Goal: Task Accomplishment & Management: Use online tool/utility

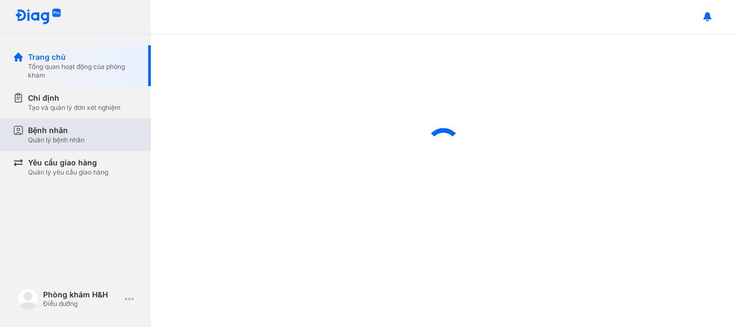
click at [59, 140] on div "Quản lý bệnh nhân" at bounding box center [56, 140] width 57 height 9
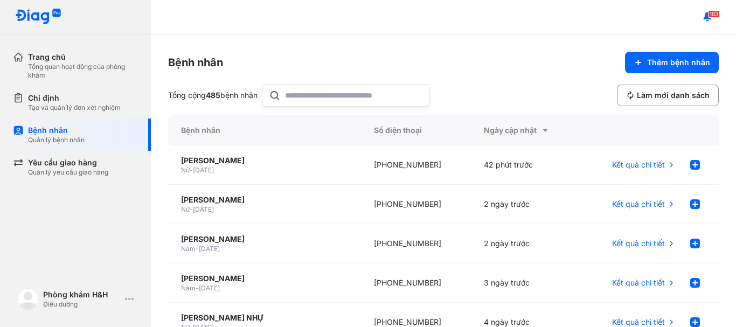
click at [362, 101] on input "text" at bounding box center [354, 96] width 138 height 22
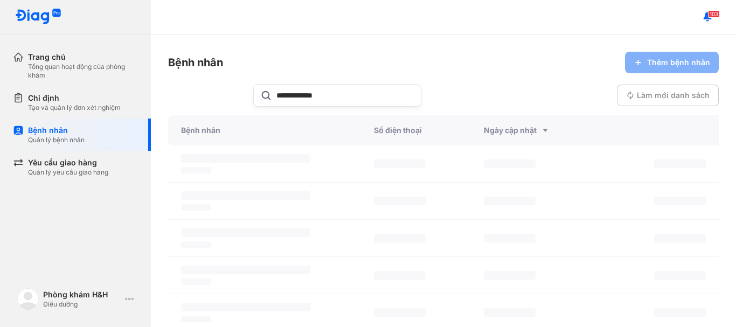
type input "**********"
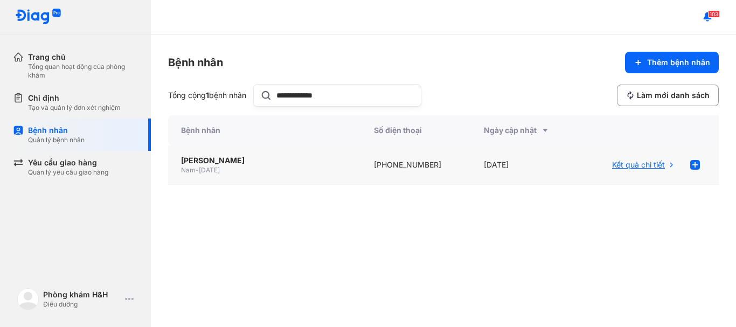
click at [626, 167] on span "Kết quả chi tiết" at bounding box center [638, 165] width 53 height 11
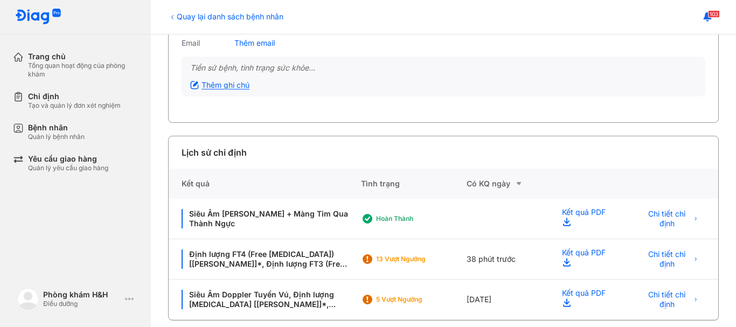
scroll to position [130, 0]
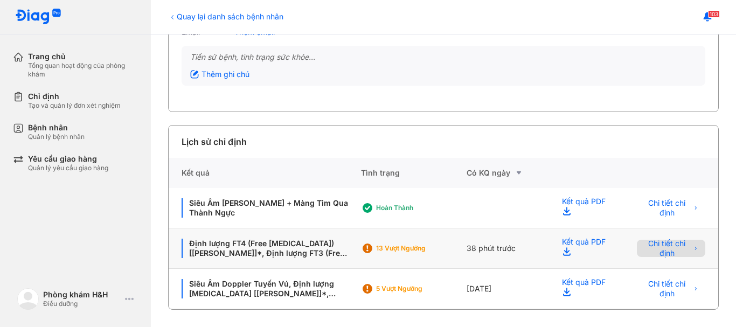
click at [670, 243] on span "Chi tiết chỉ định" at bounding box center [667, 248] width 48 height 19
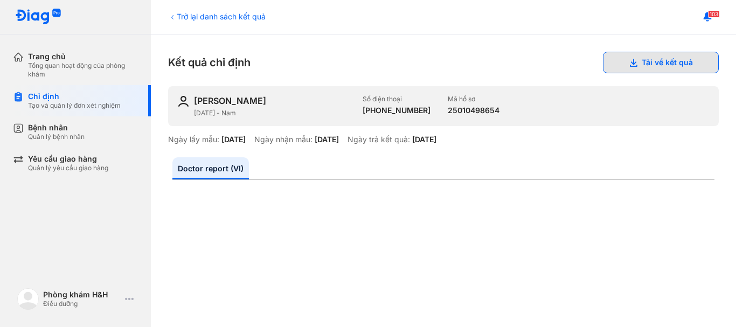
click at [656, 68] on button "Tải về kết quả" at bounding box center [661, 63] width 116 height 22
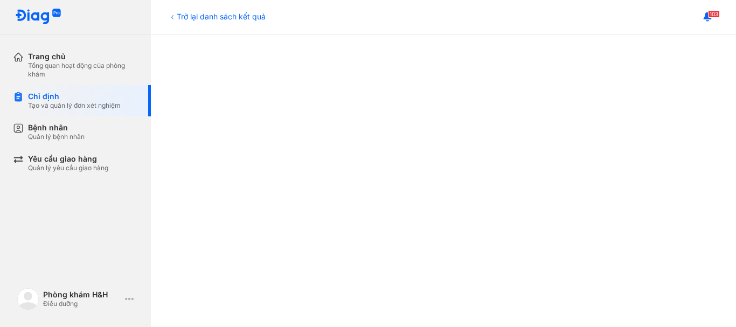
scroll to position [238, 0]
click at [176, 16] on icon at bounding box center [172, 17] width 9 height 9
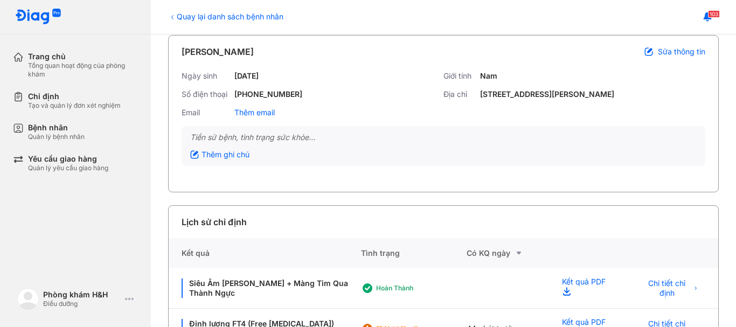
scroll to position [130, 0]
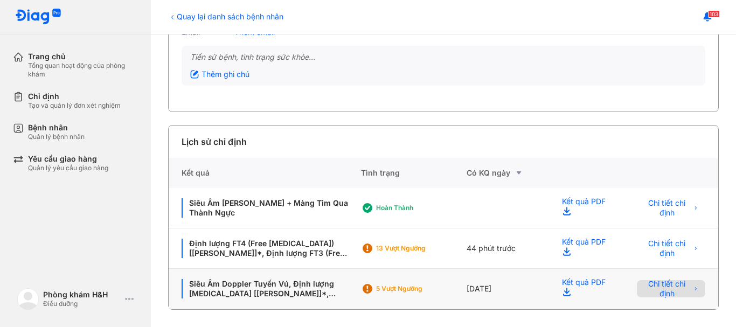
click at [657, 290] on span "Chi tiết chỉ định" at bounding box center [667, 288] width 48 height 19
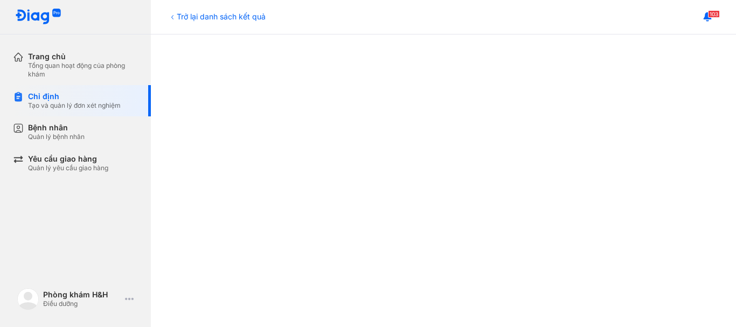
scroll to position [216, 0]
click at [172, 13] on icon at bounding box center [172, 17] width 9 height 9
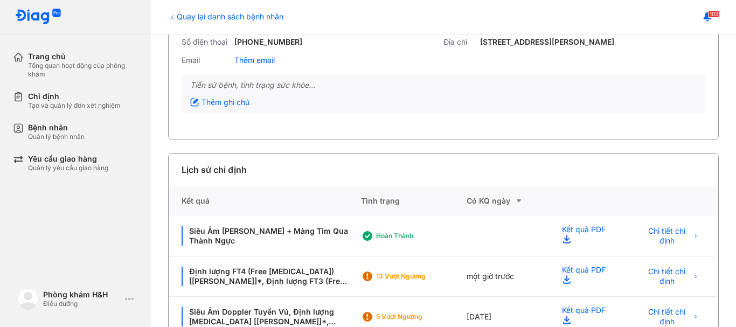
scroll to position [130, 0]
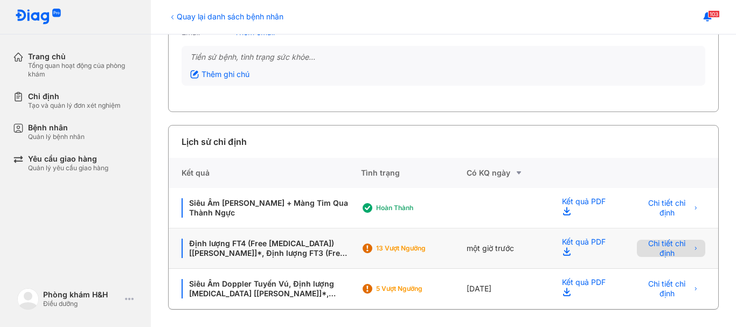
click at [663, 252] on span "Chi tiết chỉ định" at bounding box center [667, 248] width 48 height 19
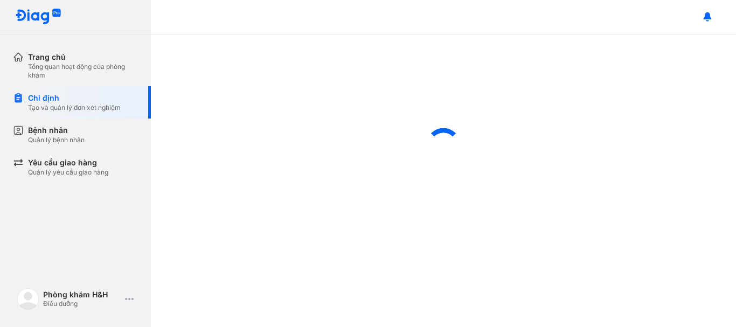
click at [671, 246] on div at bounding box center [443, 144] width 585 height 221
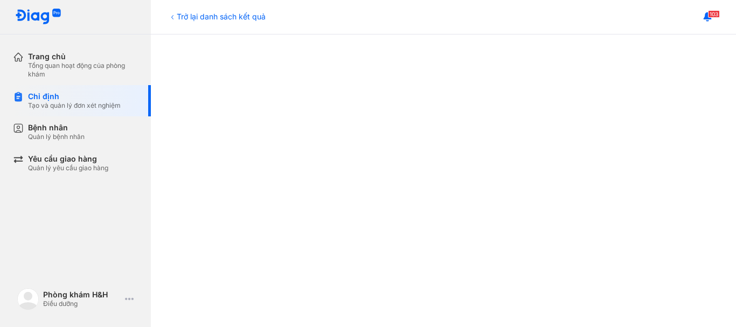
scroll to position [543, 0]
click at [180, 11] on div "Trở lại danh sách kết quả" at bounding box center [217, 16] width 98 height 11
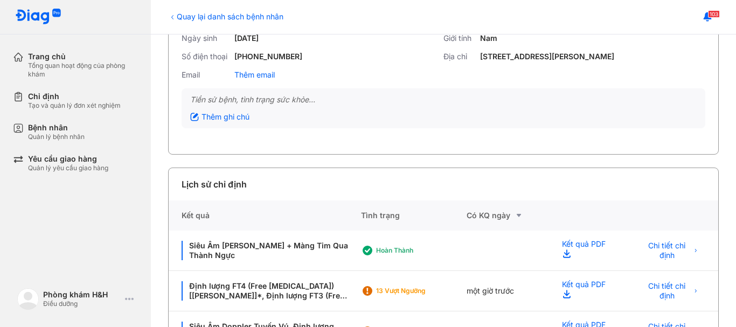
scroll to position [130, 0]
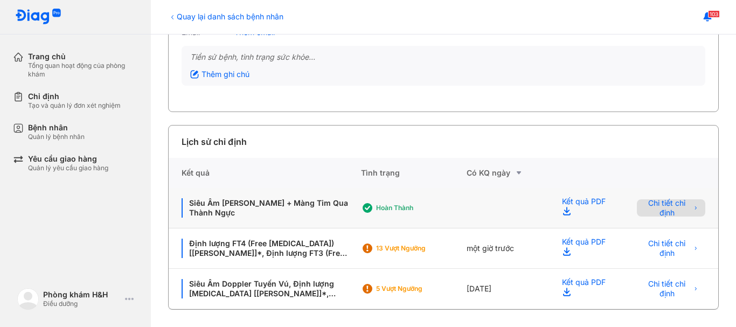
click at [655, 210] on span "Chi tiết chỉ định" at bounding box center [667, 207] width 48 height 19
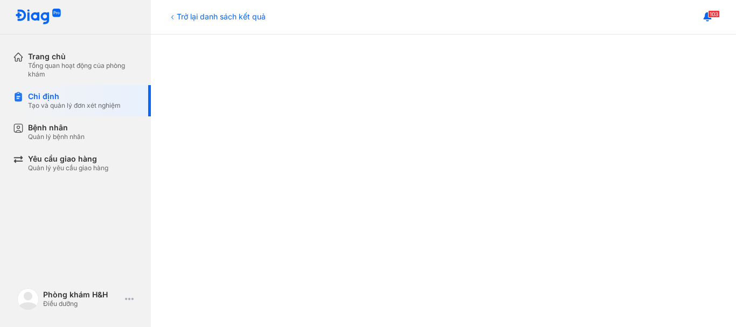
scroll to position [165, 0]
click at [178, 18] on div "Trở lại danh sách kết quả" at bounding box center [217, 16] width 98 height 11
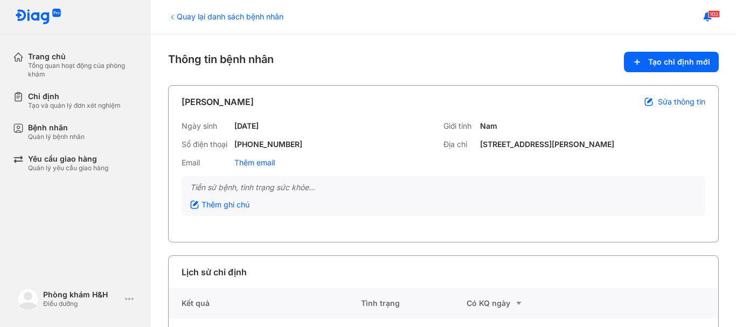
click at [172, 18] on icon at bounding box center [172, 17] width 9 height 9
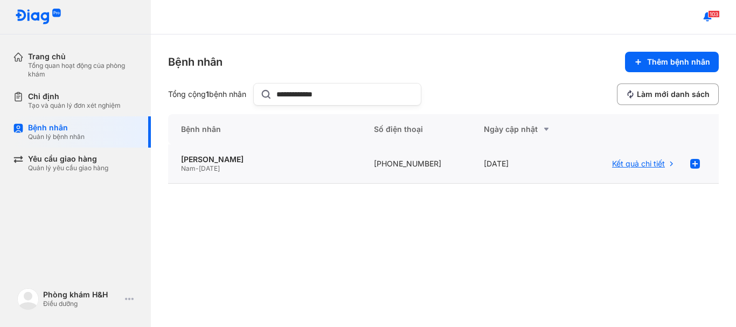
click at [618, 166] on span "Kết quả chi tiết" at bounding box center [638, 164] width 53 height 10
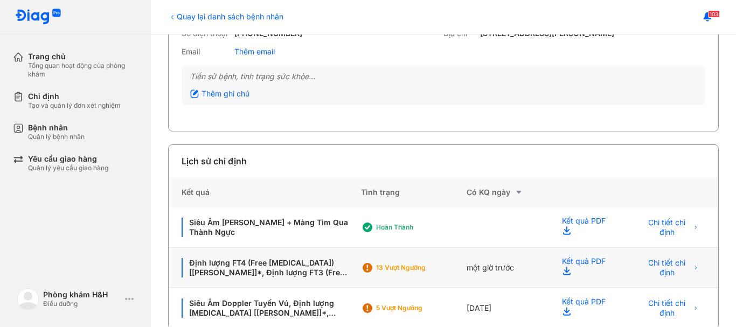
scroll to position [130, 0]
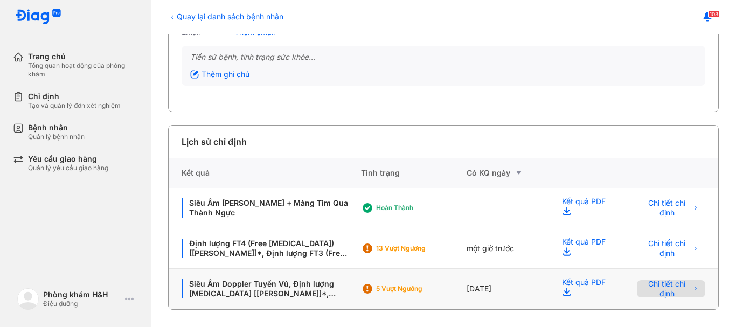
click at [668, 283] on span "Chi tiết chỉ định" at bounding box center [667, 288] width 48 height 19
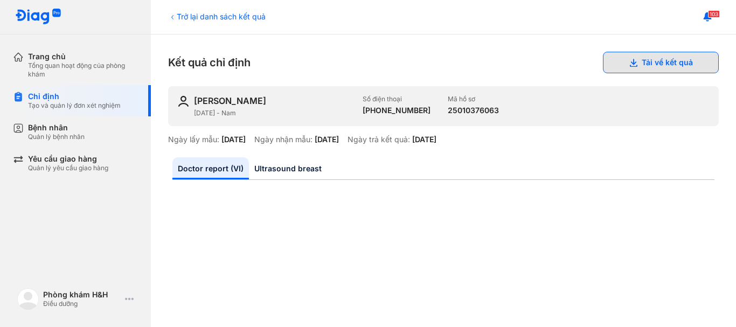
click at [641, 54] on button "Tải về kết quả" at bounding box center [661, 63] width 116 height 22
